Goal: Task Accomplishment & Management: Manage account settings

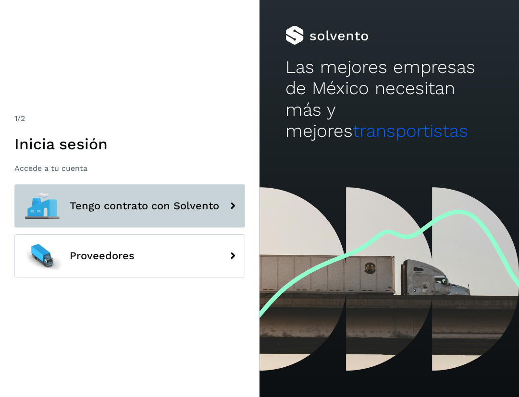
click at [107, 196] on button "Tengo contrato con Solvento" at bounding box center [129, 206] width 231 height 43
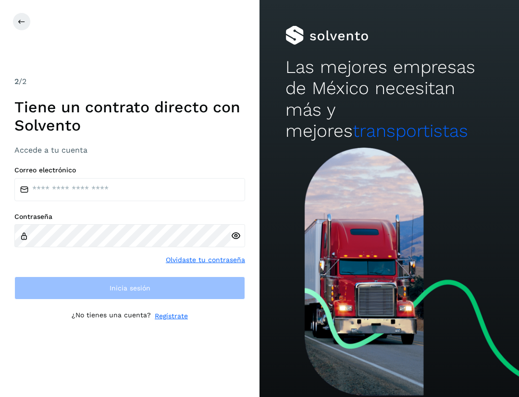
click at [119, 174] on div "Correo electrónico" at bounding box center [129, 183] width 231 height 35
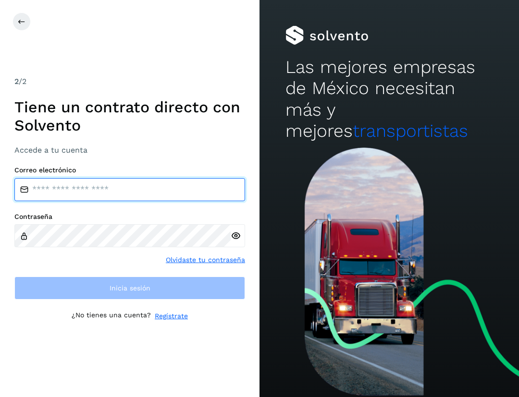
click at [107, 187] on input "email" at bounding box center [129, 189] width 231 height 23
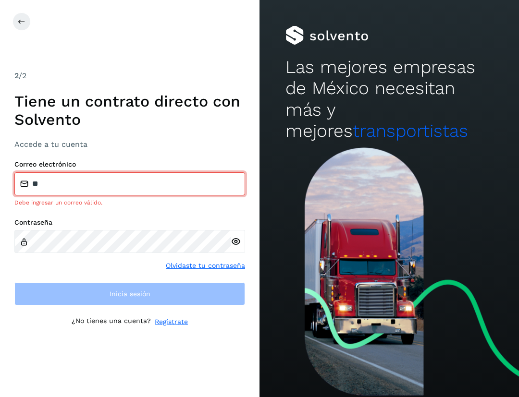
type input "**********"
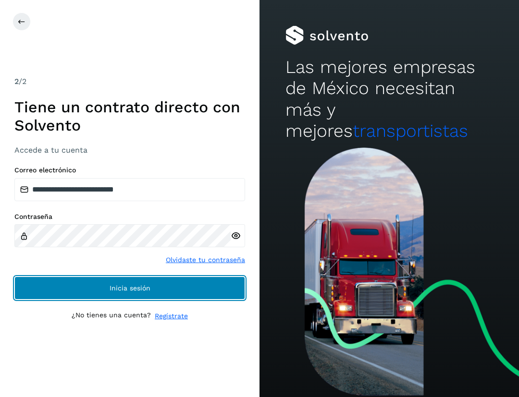
click at [134, 292] on span "Inicia sesión" at bounding box center [130, 288] width 41 height 7
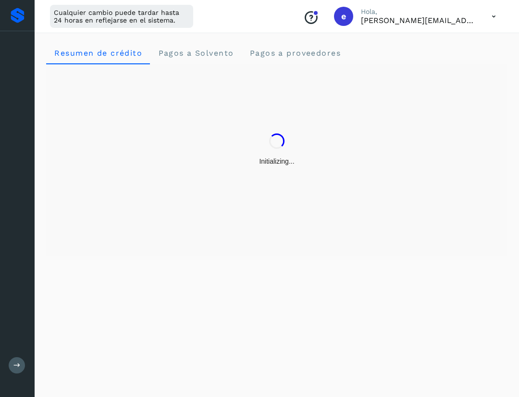
click at [135, 281] on div "Resumen de crédito Pagos a Solvento Pagos a proveedores" at bounding box center [277, 214] width 484 height 368
